Goal: Navigation & Orientation: Understand site structure

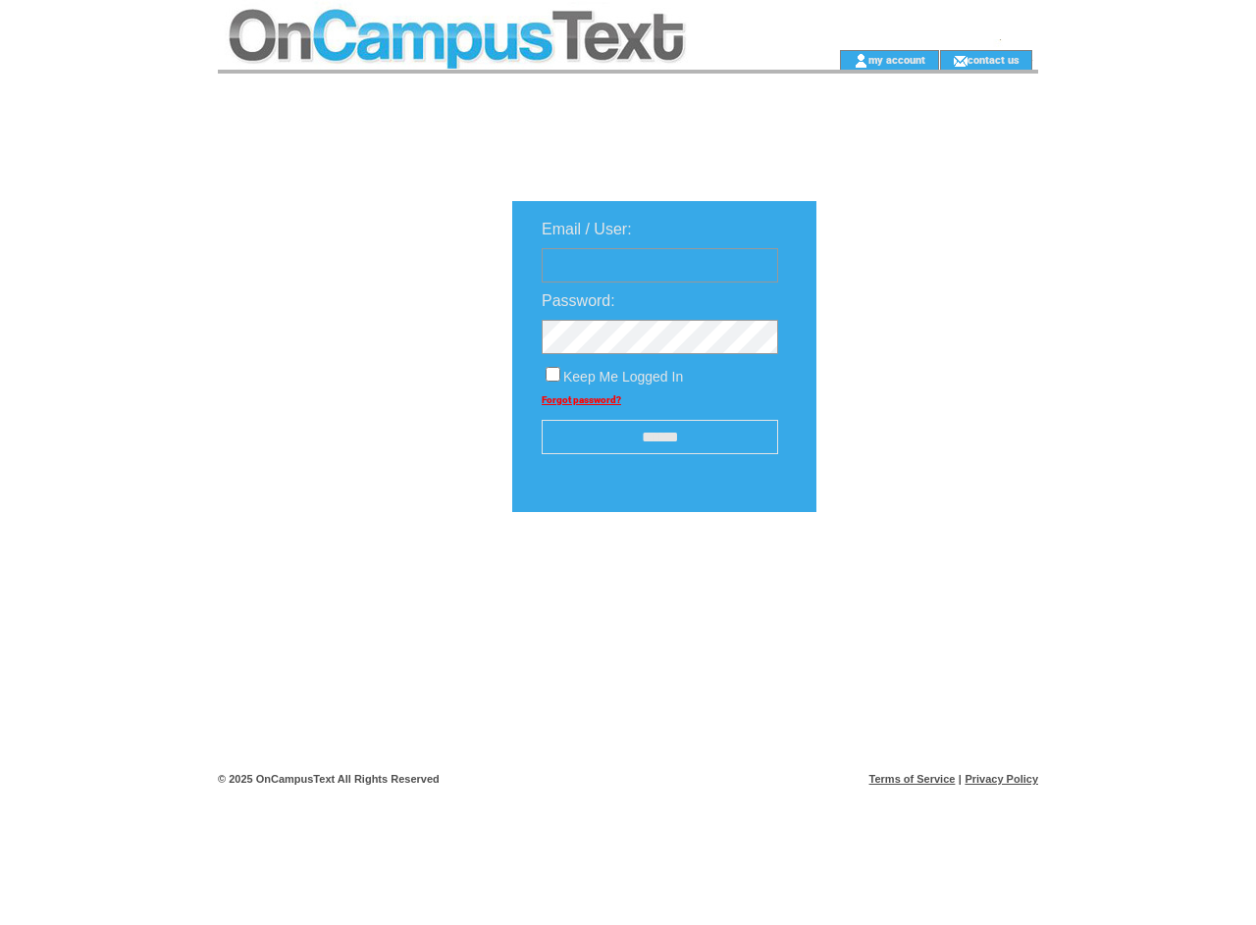
click at [496, 25] on td at bounding box center [497, 25] width 558 height 50
click at [496, 60] on td at bounding box center [497, 60] width 558 height 20
click at [806, 60] on td at bounding box center [807, 60] width 62 height 20
click at [897, 59] on link "my account" at bounding box center [896, 59] width 57 height 13
click at [994, 59] on link "contact us" at bounding box center [993, 59] width 52 height 13
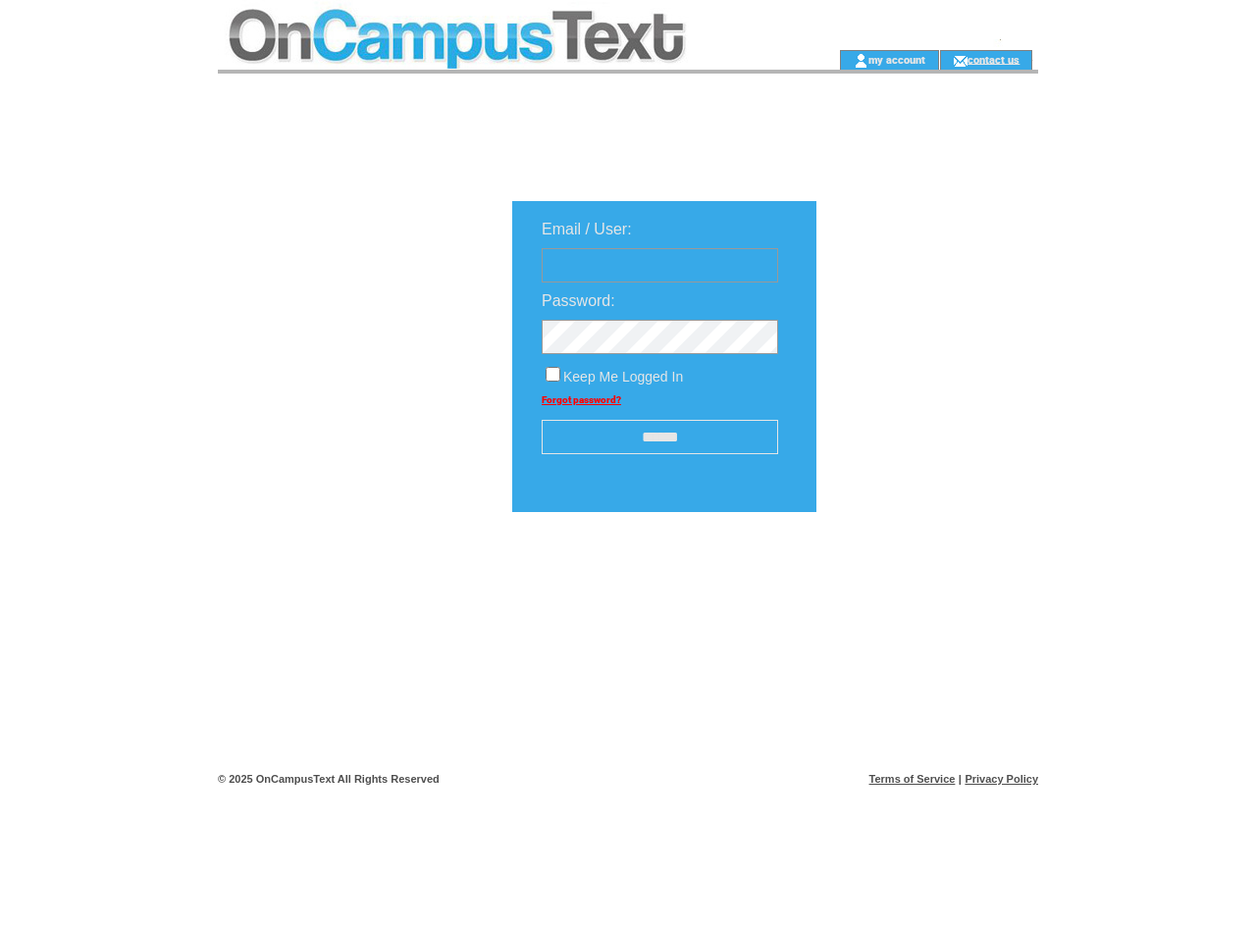
click at [659, 439] on input "******" at bounding box center [660, 437] width 236 height 34
click at [922, 581] on img at bounding box center [922, 573] width 98 height 25
click at [912, 779] on link "Terms of Service" at bounding box center [912, 779] width 86 height 12
click at [1001, 779] on link "Privacy Policy" at bounding box center [1001, 779] width 74 height 12
